Goal: Task Accomplishment & Management: Use online tool/utility

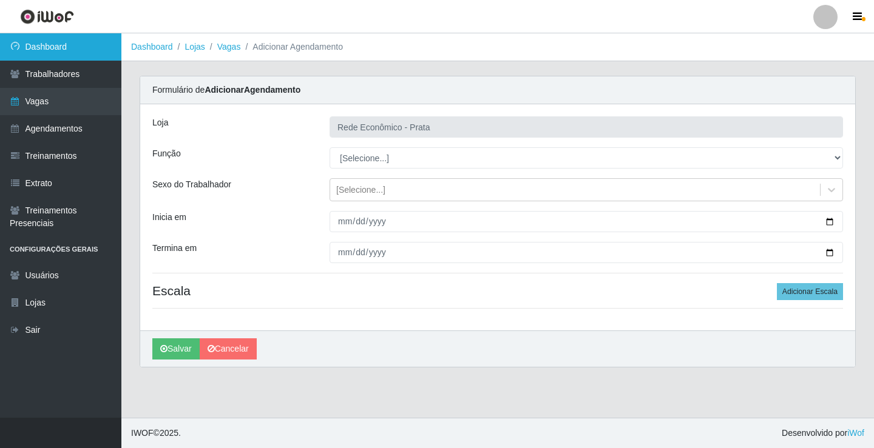
click at [93, 54] on link "Dashboard" at bounding box center [60, 46] width 121 height 27
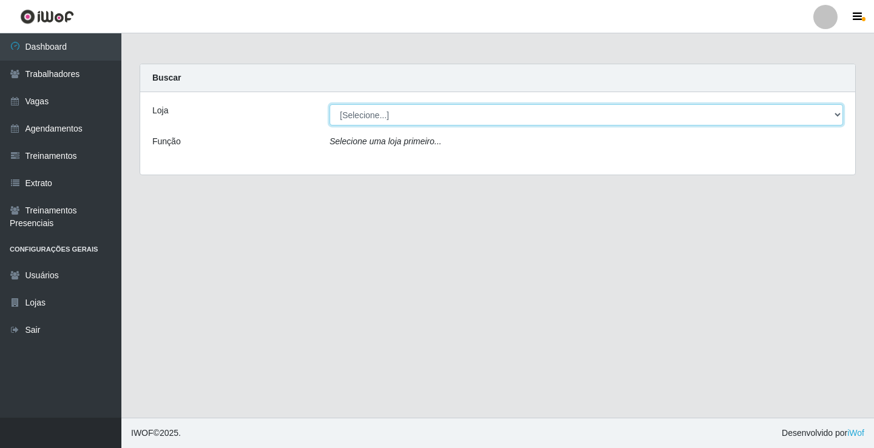
click at [839, 118] on select "[Selecione...] Rede Econômico - Prata" at bounding box center [586, 114] width 513 height 21
select select "192"
click at [330, 104] on select "[Selecione...] Rede Econômico - Prata" at bounding box center [586, 114] width 513 height 21
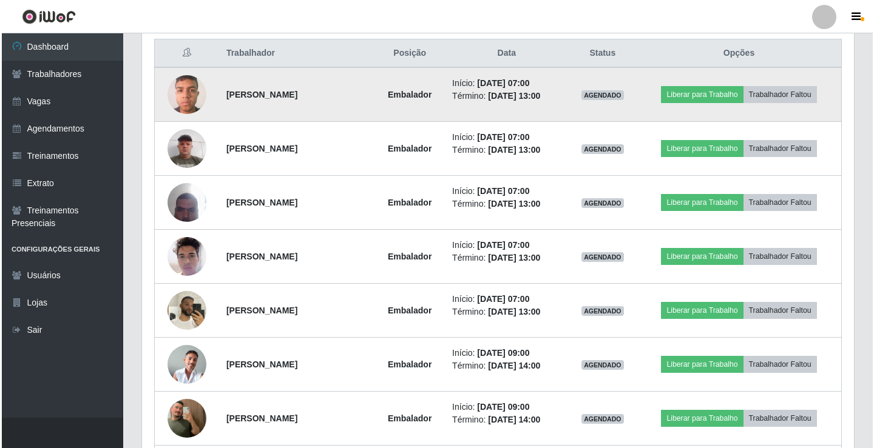
scroll to position [485, 0]
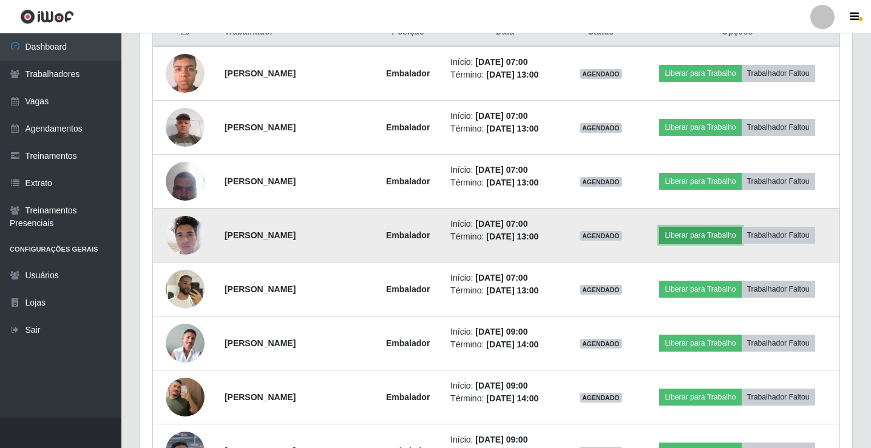
click at [695, 231] on button "Liberar para Trabalho" at bounding box center [700, 235] width 82 height 17
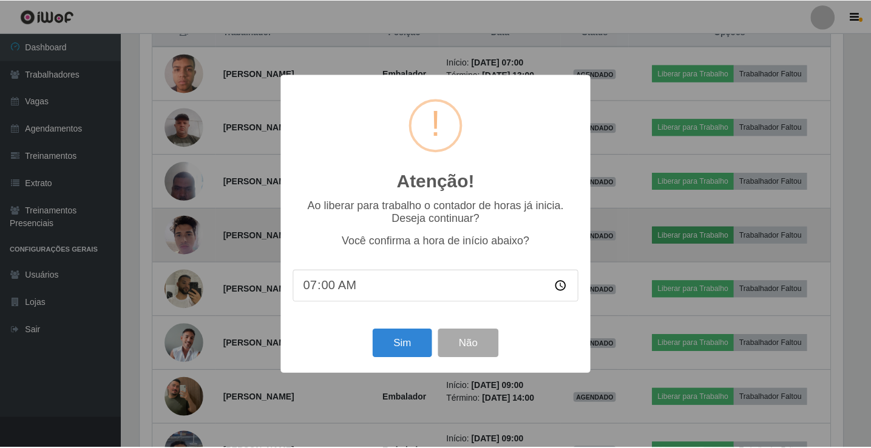
scroll to position [252, 706]
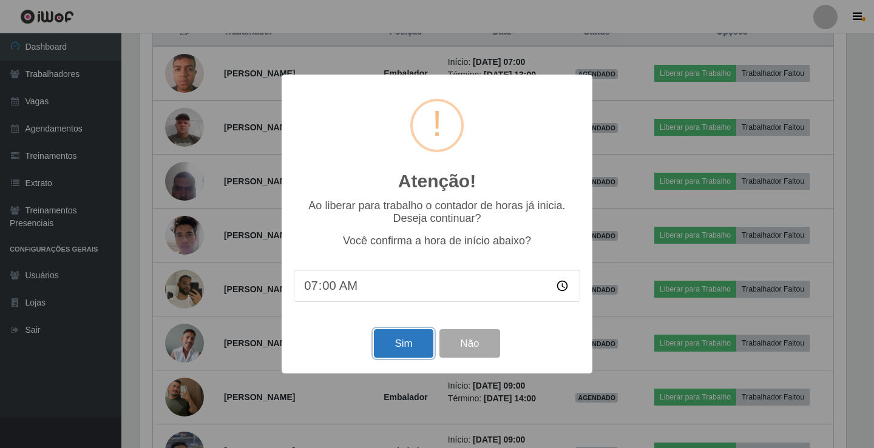
click at [383, 346] on button "Sim" at bounding box center [403, 344] width 59 height 29
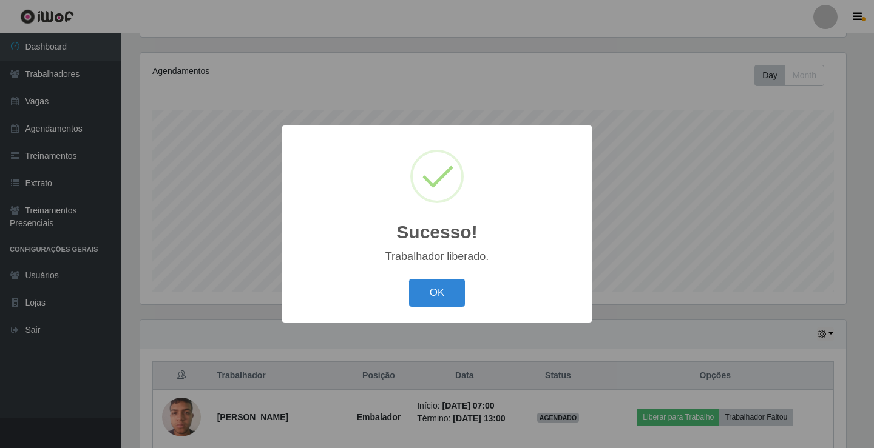
click at [409, 279] on button "OK" at bounding box center [437, 293] width 56 height 29
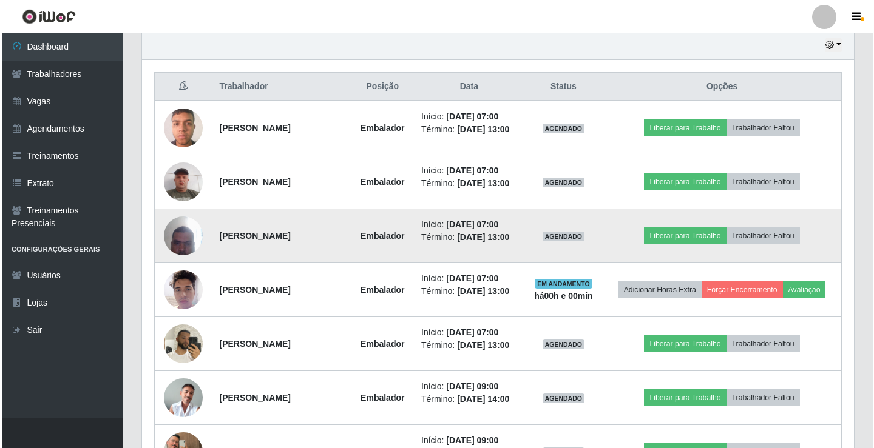
scroll to position [505, 0]
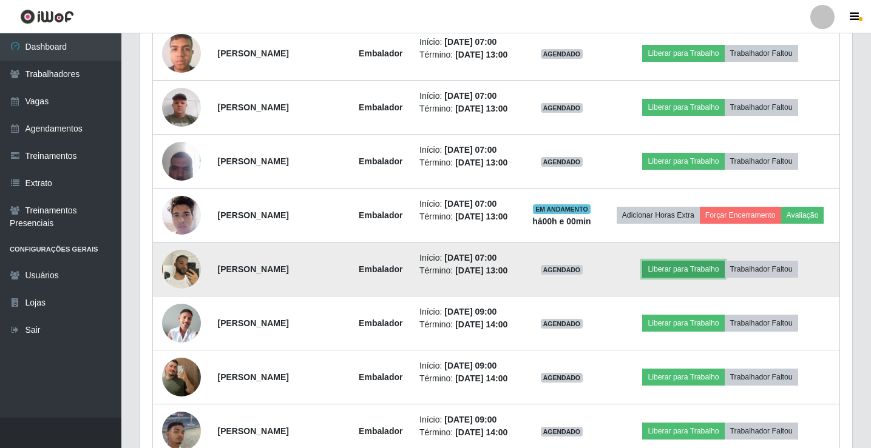
click at [672, 269] on button "Liberar para Trabalho" at bounding box center [683, 269] width 82 height 17
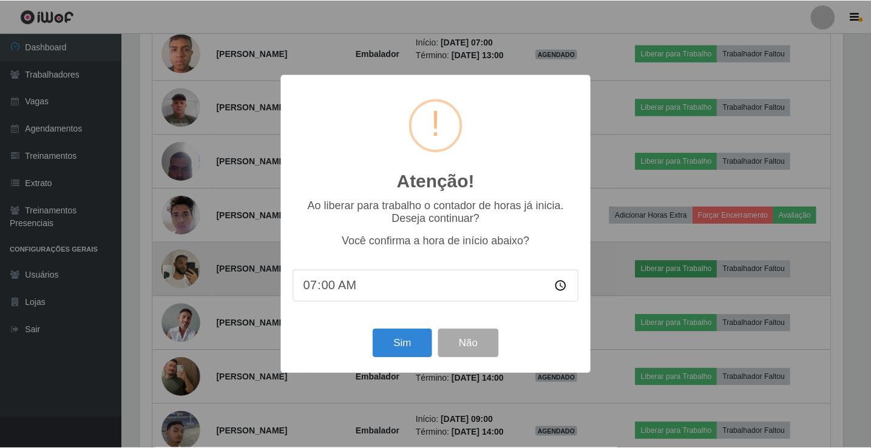
scroll to position [252, 706]
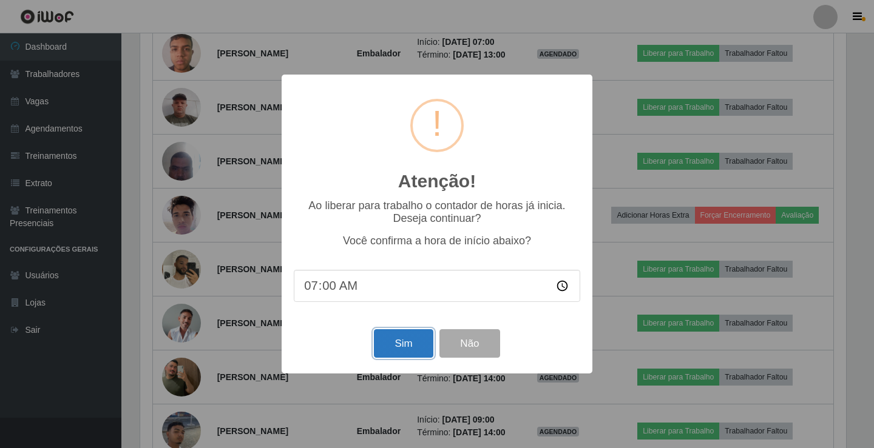
click at [422, 351] on button "Sim" at bounding box center [403, 344] width 59 height 29
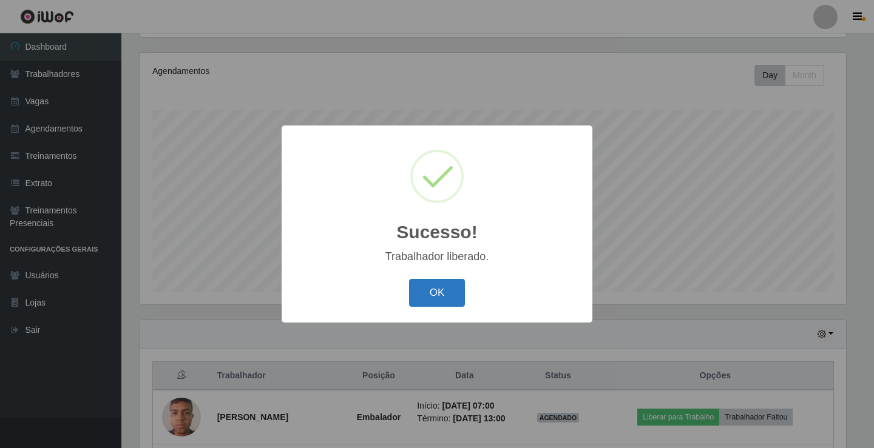
click at [426, 283] on button "OK" at bounding box center [437, 293] width 56 height 29
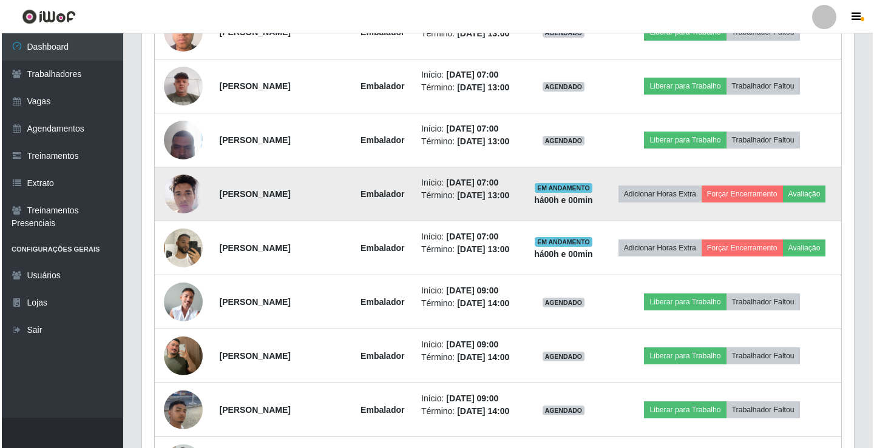
scroll to position [505, 0]
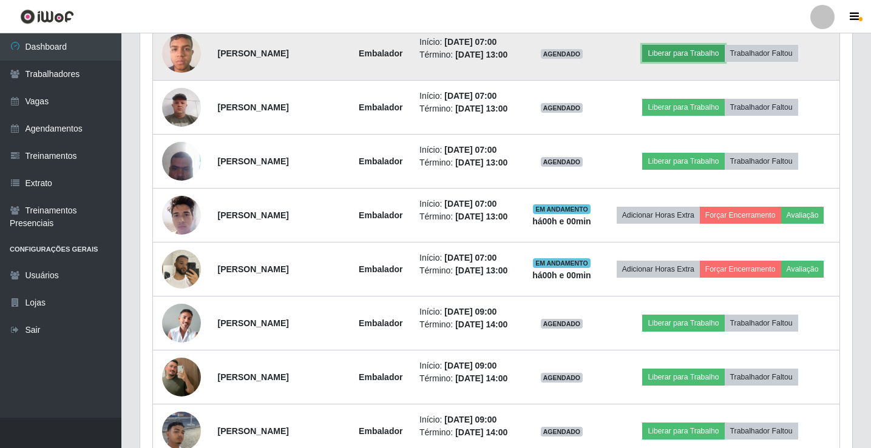
click at [675, 55] on button "Liberar para Trabalho" at bounding box center [683, 53] width 82 height 17
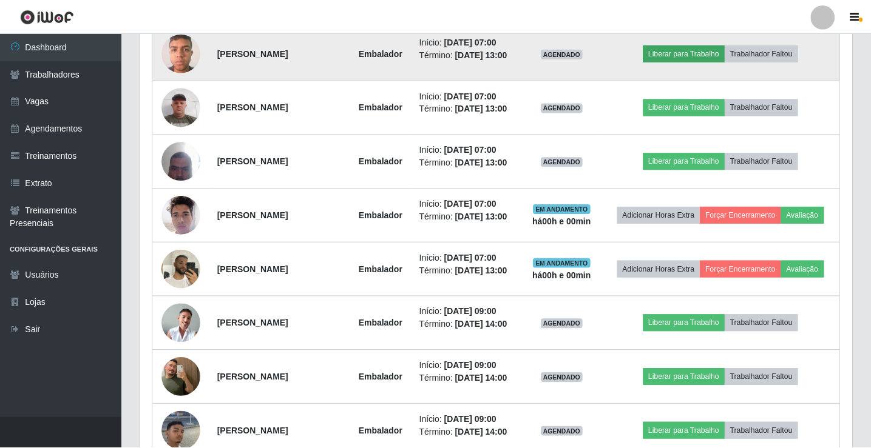
scroll to position [252, 706]
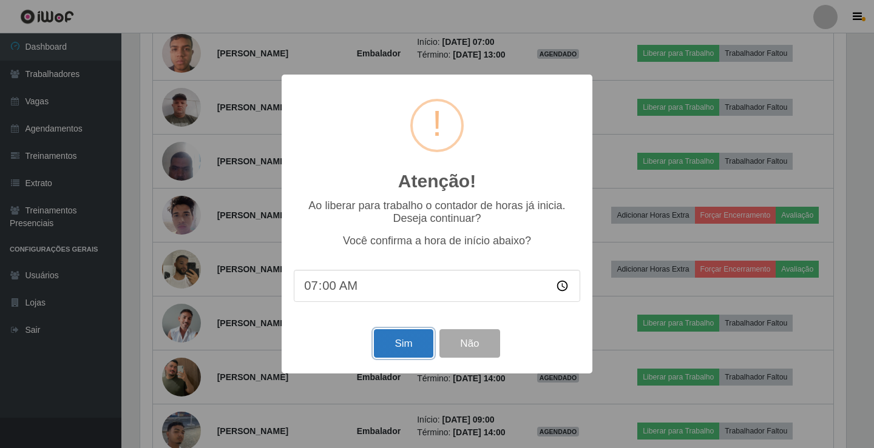
click at [399, 351] on button "Sim" at bounding box center [403, 344] width 59 height 29
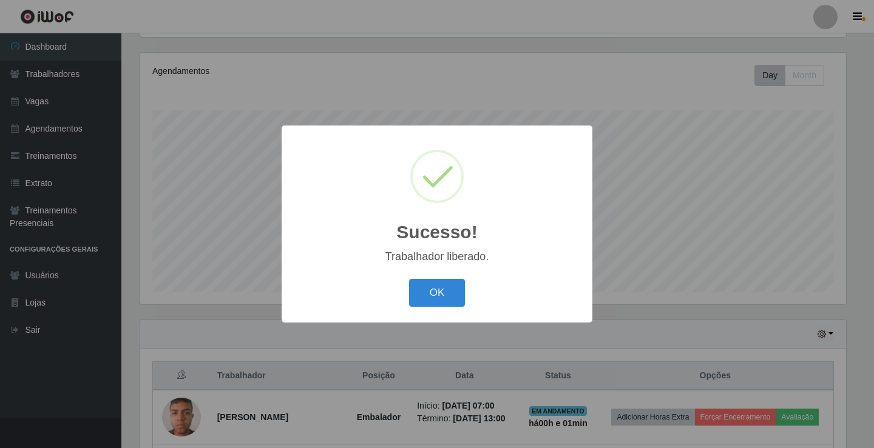
click at [409, 279] on button "OK" at bounding box center [437, 293] width 56 height 29
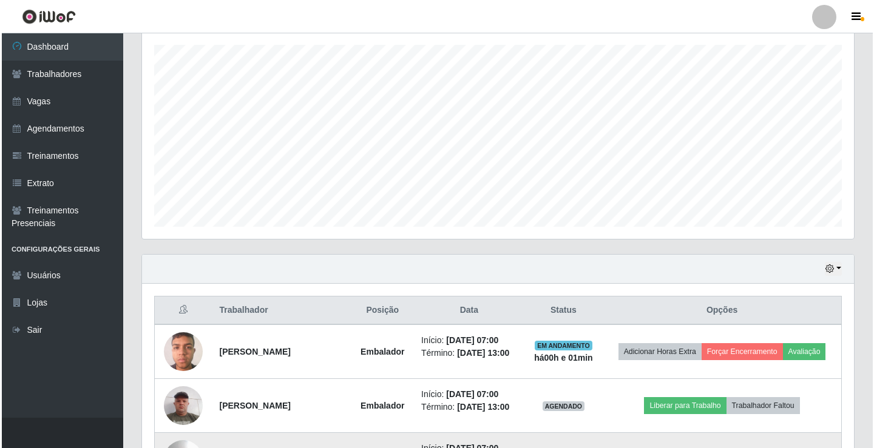
scroll to position [384, 0]
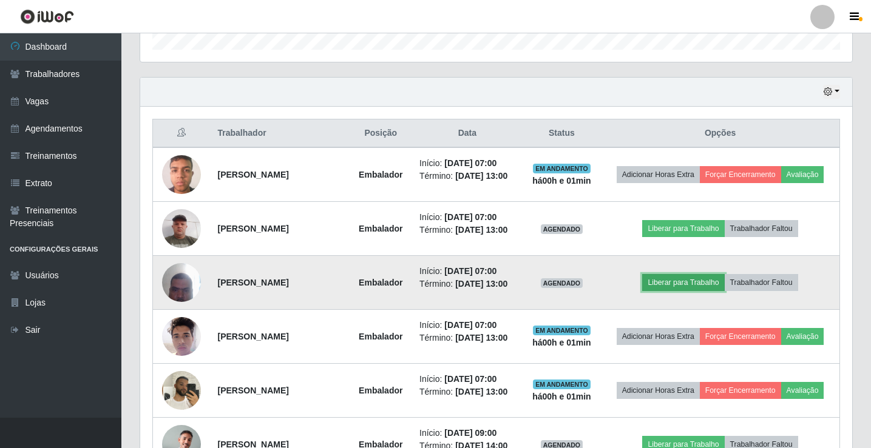
click at [699, 288] on button "Liberar para Trabalho" at bounding box center [683, 282] width 82 height 17
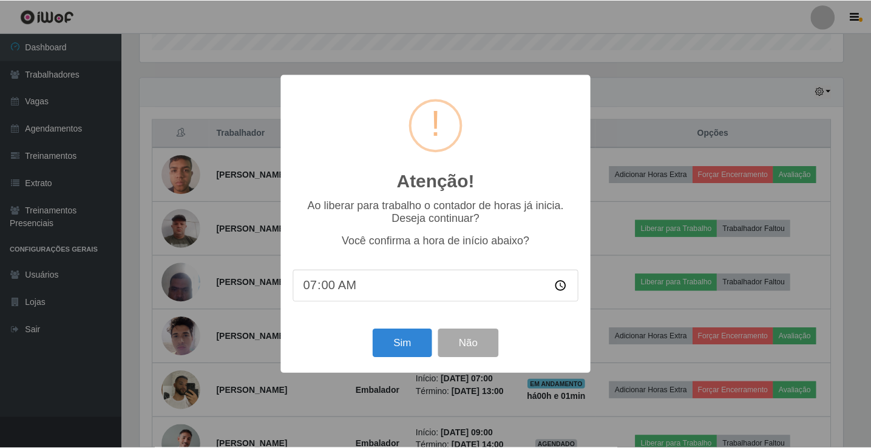
scroll to position [252, 706]
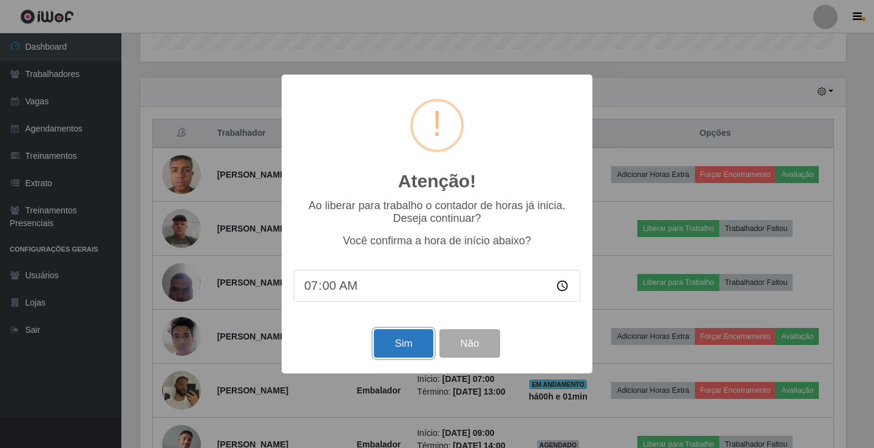
click at [395, 338] on button "Sim" at bounding box center [403, 344] width 59 height 29
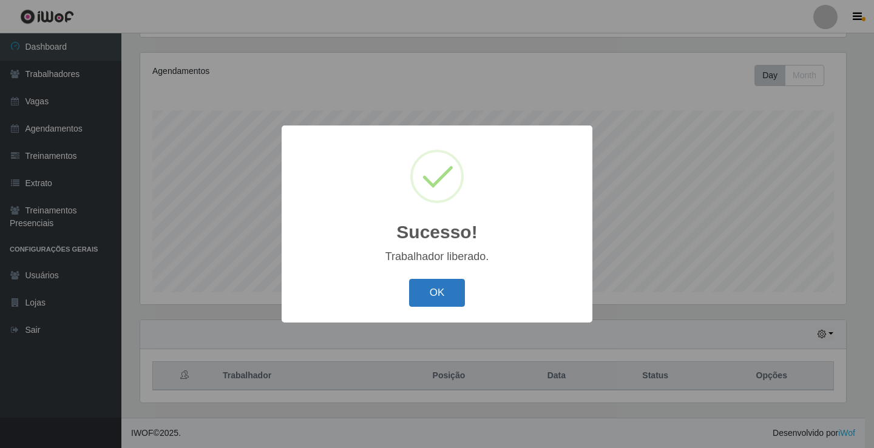
click at [444, 291] on button "OK" at bounding box center [437, 293] width 56 height 29
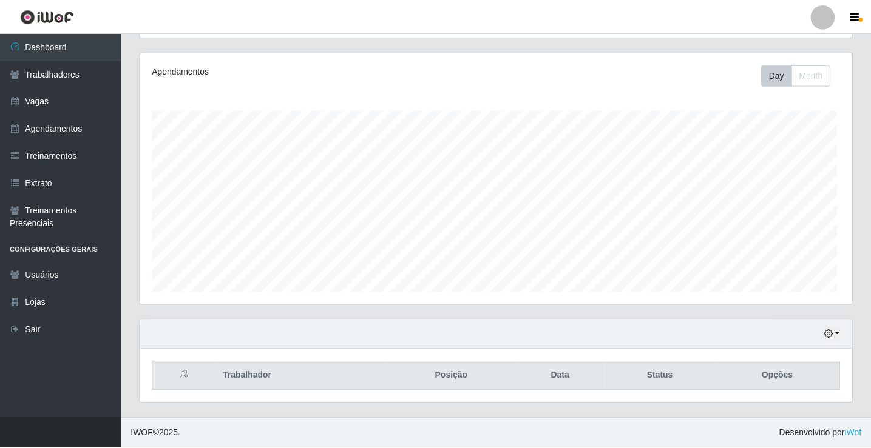
scroll to position [0, 0]
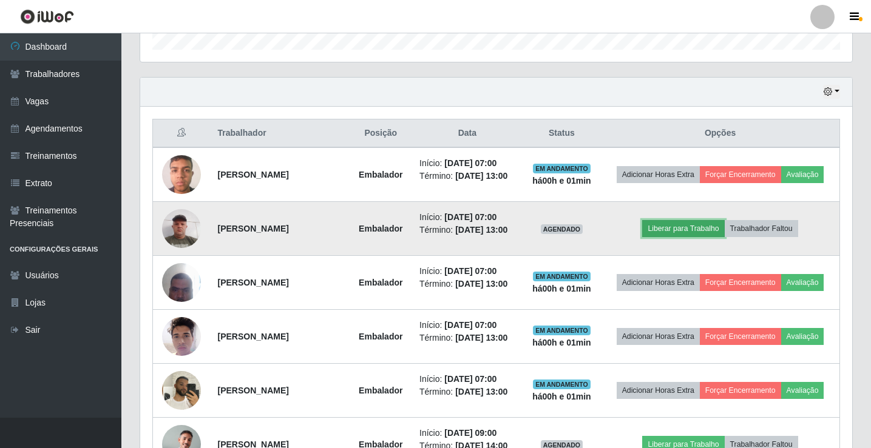
click at [693, 224] on button "Liberar para Trabalho" at bounding box center [683, 228] width 82 height 17
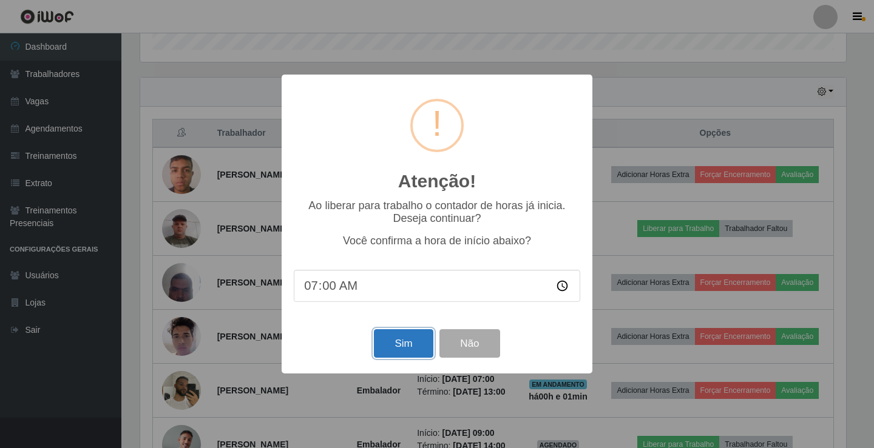
click at [393, 342] on button "Sim" at bounding box center [403, 344] width 59 height 29
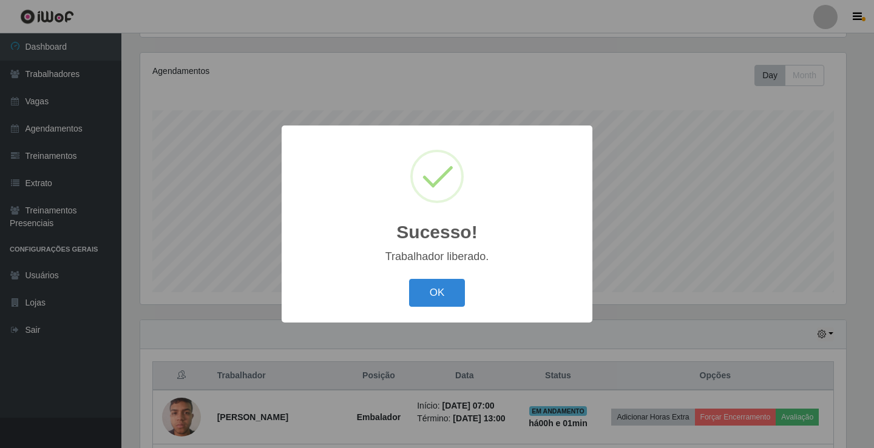
click at [409, 279] on button "OK" at bounding box center [437, 293] width 56 height 29
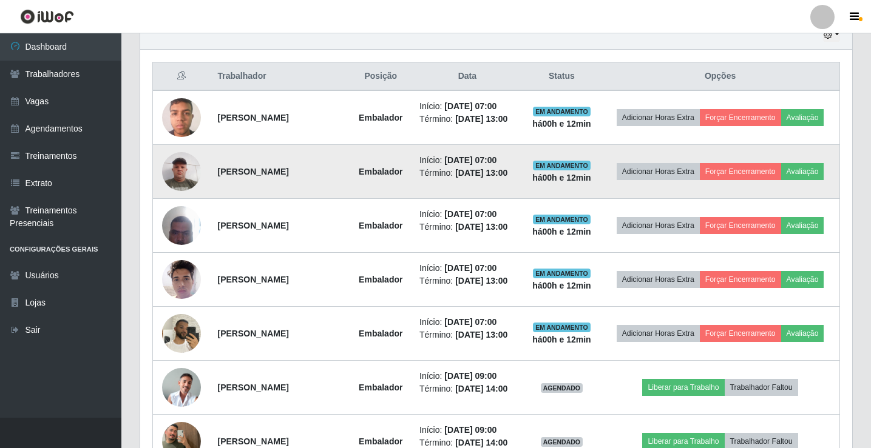
scroll to position [505, 0]
